Goal: Task Accomplishment & Management: Use online tool/utility

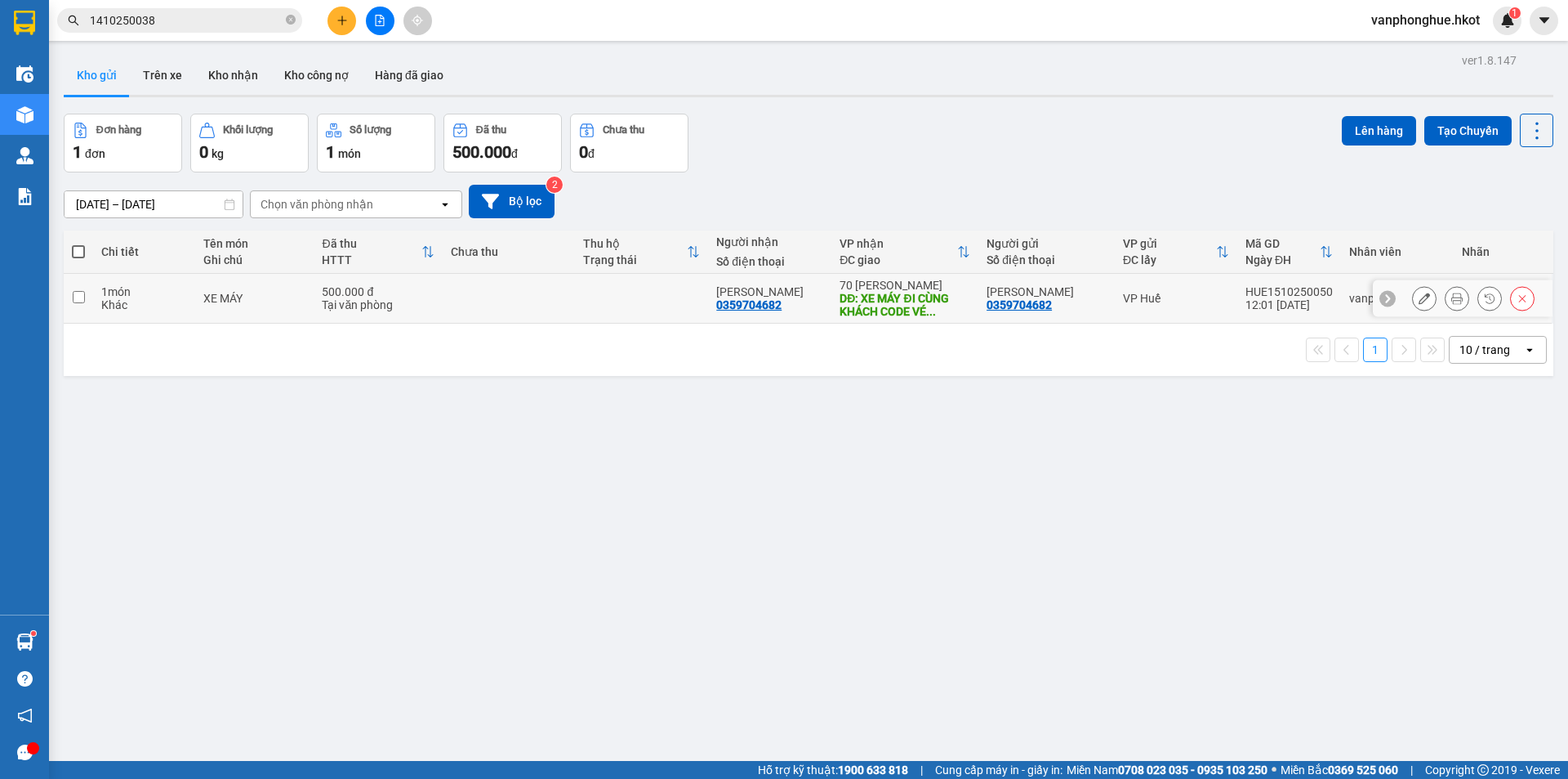
click at [1413, 295] on button at bounding box center [1425, 298] width 23 height 29
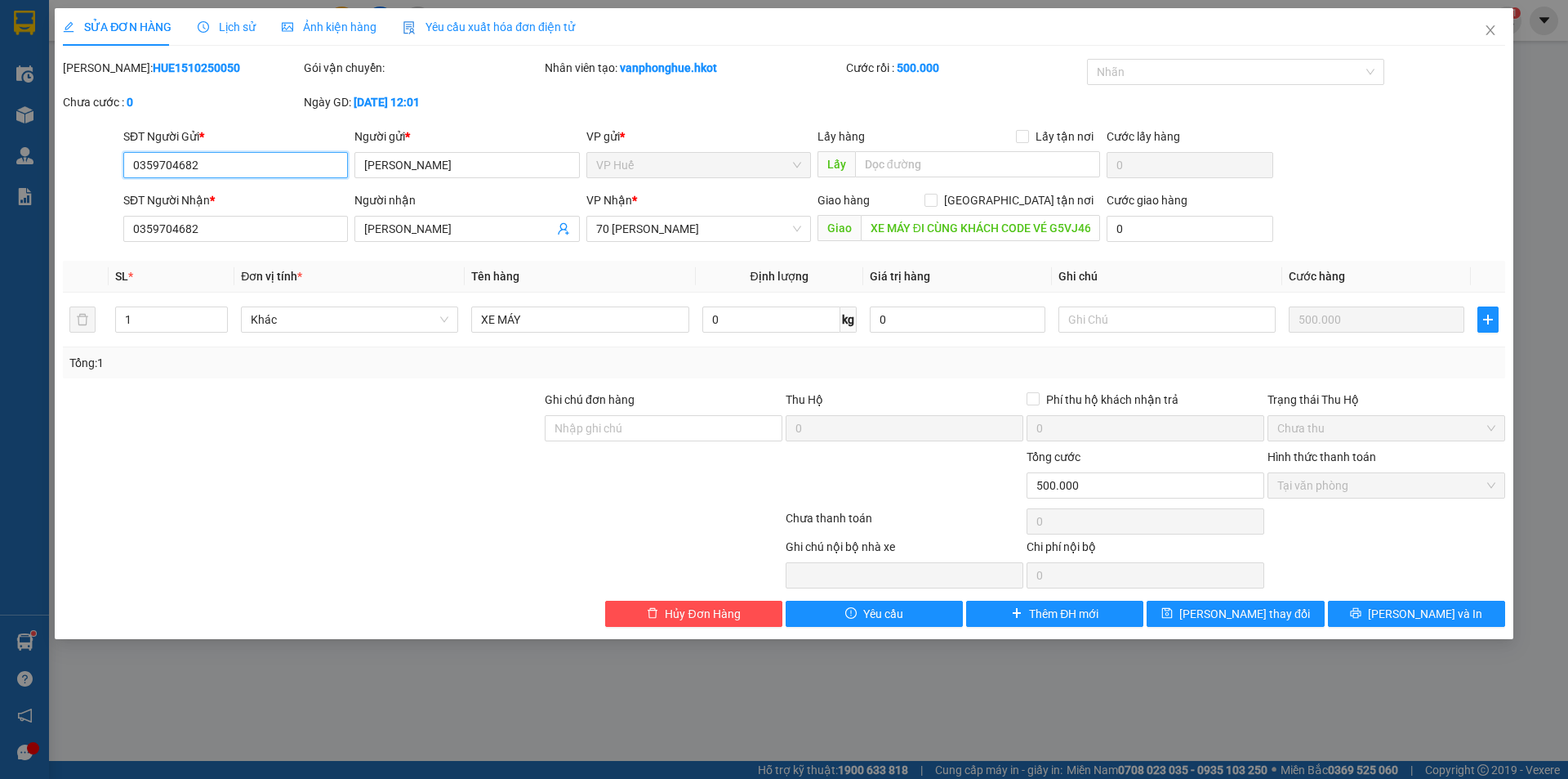
type input "0359704682"
type input "[PERSON_NAME]"
type input "0359704682"
type input "[PERSON_NAME]"
type input "XE MÁY ĐI CÙNG KHÁCH CODE VÉ G5VJ46 - KHÁCH XUỐNG GO [GEOGRAPHIC_DATA]"
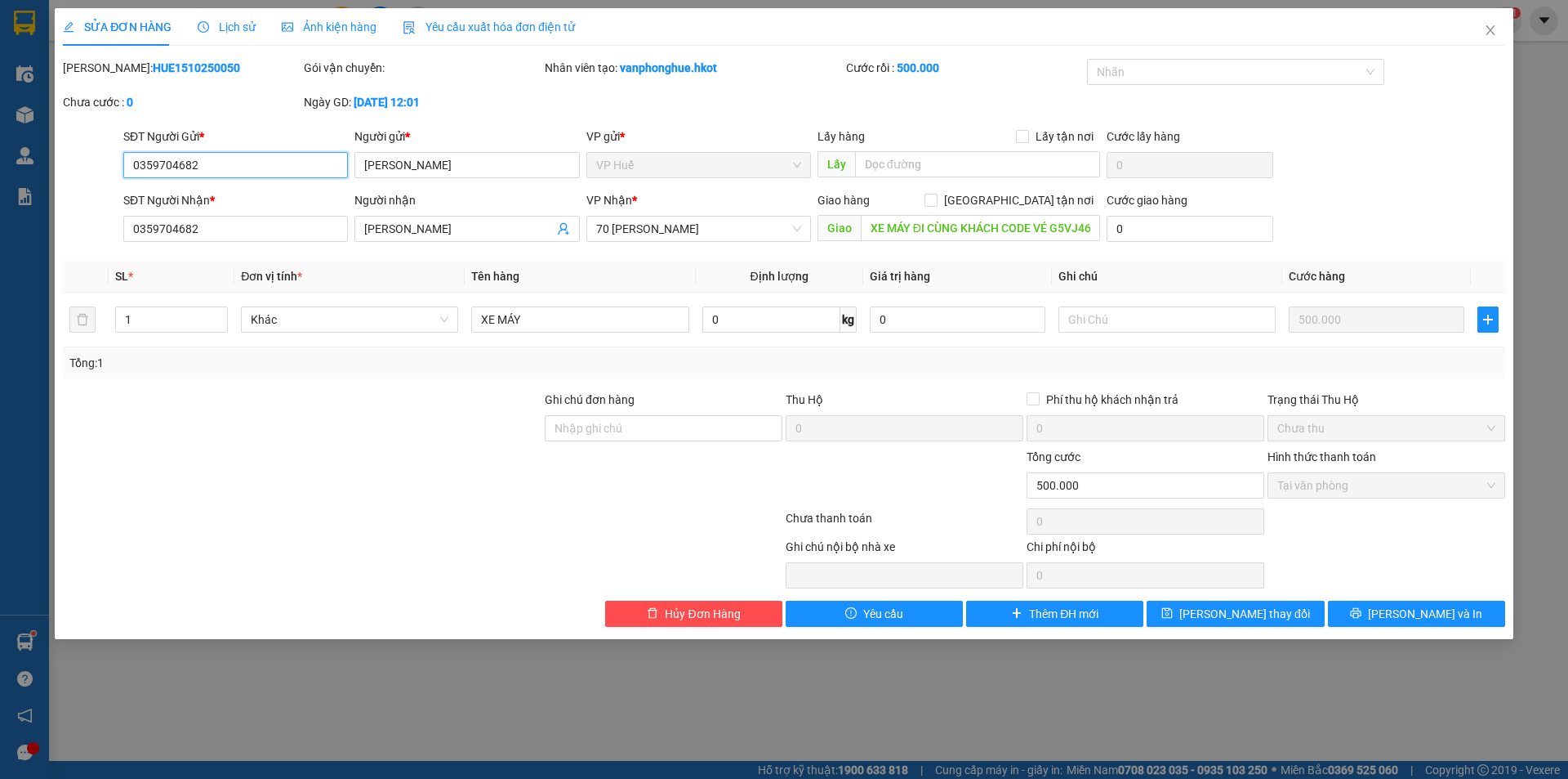
type input "0"
type input "500.000"
click at [1496, 29] on icon "close" at bounding box center [1490, 29] width 13 height 13
